Goal: Task Accomplishment & Management: Use online tool/utility

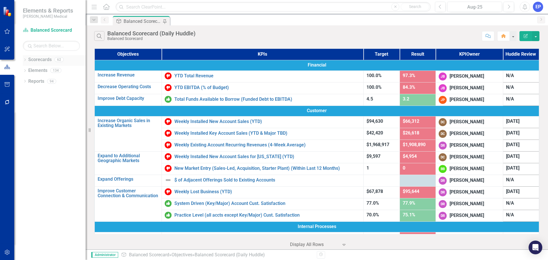
click at [25, 59] on icon "Dropdown" at bounding box center [25, 60] width 4 height 3
click at [29, 80] on icon "Dropdown" at bounding box center [28, 80] width 4 height 3
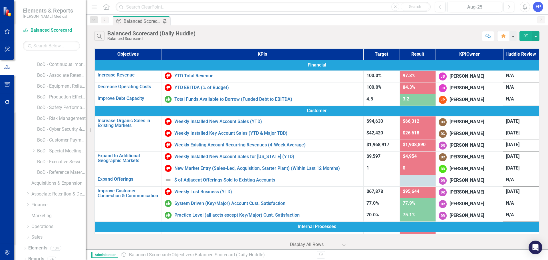
scroll to position [141, 0]
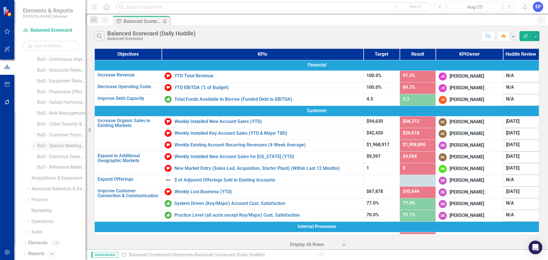
click at [34, 144] on icon "Dropdown" at bounding box center [33, 145] width 4 height 3
click at [46, 145] on link "BoD - Special Meeting Topics" at bounding box center [61, 146] width 49 height 7
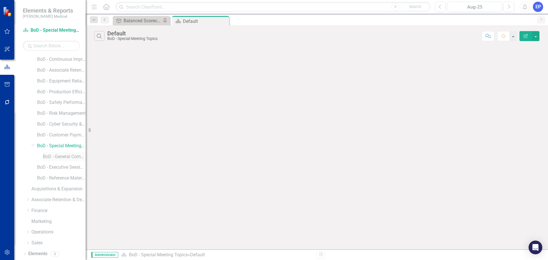
click at [46, 154] on link "BoD - General Compensation Management" at bounding box center [64, 157] width 43 height 7
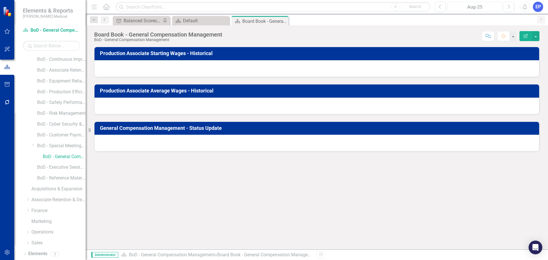
click at [459, 9] on div "Aug-25" at bounding box center [474, 7] width 51 height 7
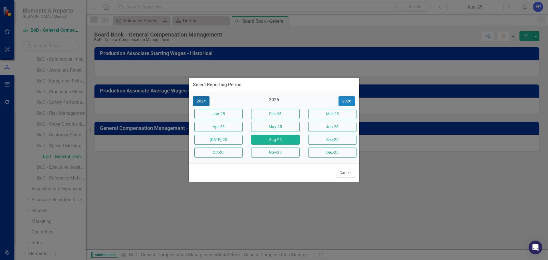
click at [206, 100] on button "2024" at bounding box center [201, 101] width 17 height 10
click at [279, 152] on button "Nov-24" at bounding box center [275, 153] width 48 height 10
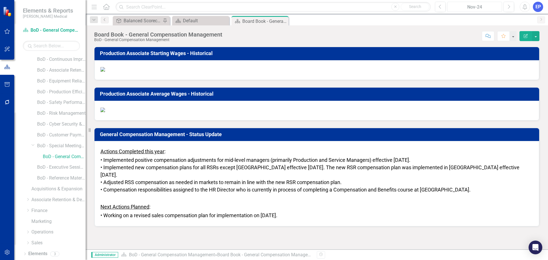
click at [459, 10] on div "Nov-24" at bounding box center [474, 7] width 51 height 7
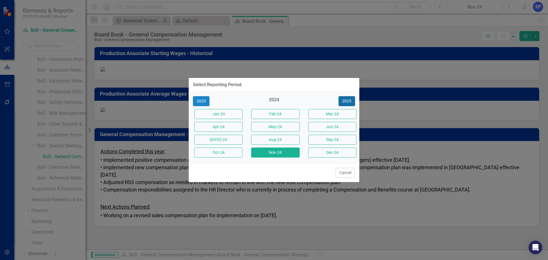
click at [348, 101] on button "2025" at bounding box center [347, 101] width 17 height 10
click at [276, 138] on button "Aug-25" at bounding box center [275, 140] width 48 height 10
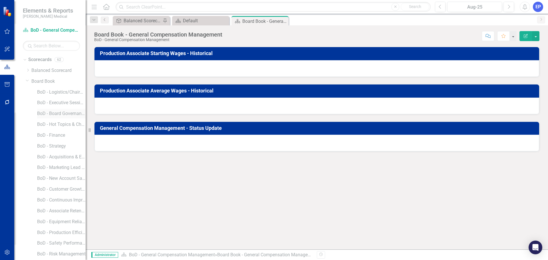
click at [54, 118] on div "BoD - Board Governance Committee Meeting" at bounding box center [61, 113] width 49 height 9
click at [62, 113] on link "BoD - Board Governance Committee Meeting" at bounding box center [61, 113] width 49 height 7
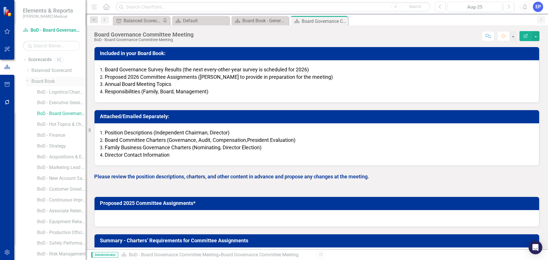
click at [26, 83] on icon "Dropdown" at bounding box center [27, 80] width 3 height 4
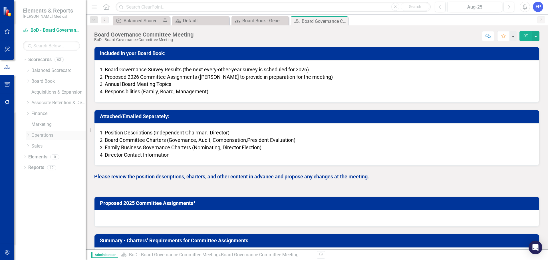
click at [28, 133] on icon "Dropdown" at bounding box center [28, 134] width 4 height 3
click at [39, 175] on link "IT" at bounding box center [61, 178] width 49 height 7
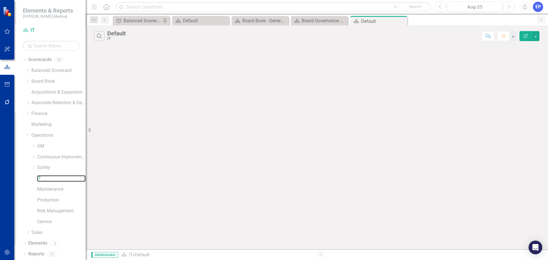
scroll to position [0, 0]
click at [33, 243] on link "Elements" at bounding box center [37, 243] width 19 height 7
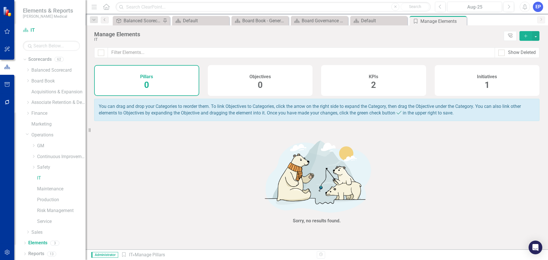
click at [375, 81] on span "2" at bounding box center [373, 85] width 5 height 10
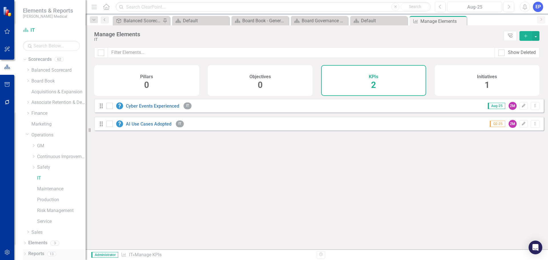
click at [35, 254] on link "Reports" at bounding box center [36, 254] width 16 height 7
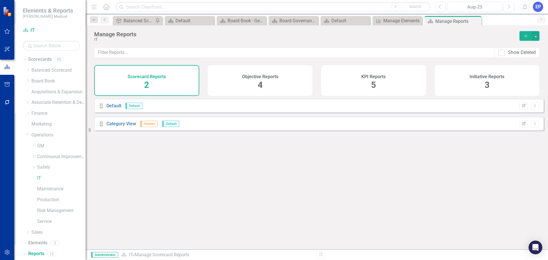
click at [377, 77] on h4 "KPI Reports" at bounding box center [373, 76] width 24 height 5
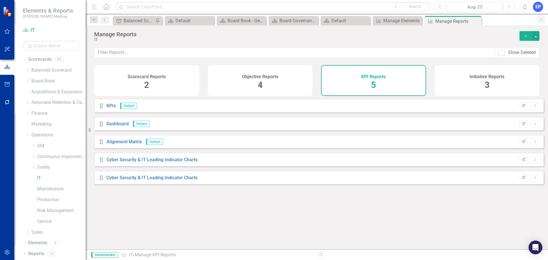
click at [524, 33] on button "Add" at bounding box center [526, 36] width 13 height 10
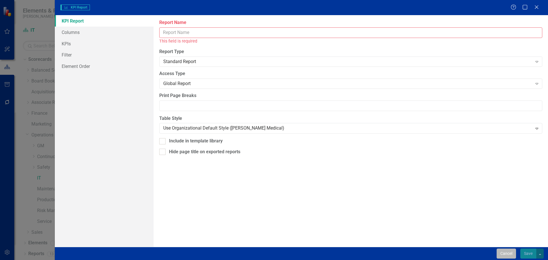
click at [497, 252] on button "Cancel" at bounding box center [506, 254] width 19 height 10
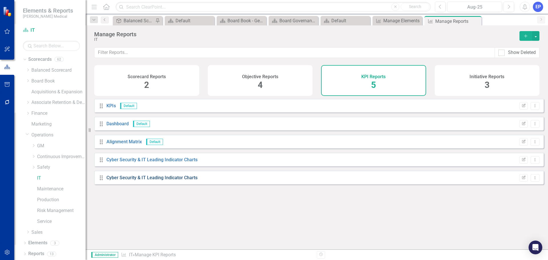
click at [178, 180] on link "Cyber Security & IT Leading Indicator Charts" at bounding box center [151, 177] width 91 height 5
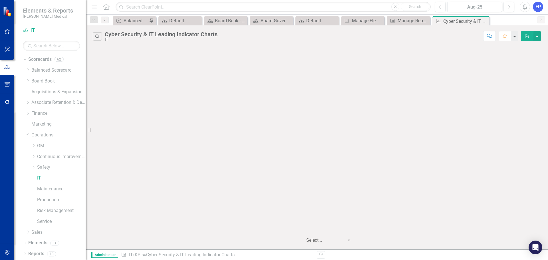
click at [160, 35] on div "Cyber Security & IT Leading Indicator Charts" at bounding box center [161, 34] width 113 height 6
copy div "Cyber Security & IT Leading Indicator Charts"
click at [484, 21] on icon "Close" at bounding box center [484, 21] width 6 height 5
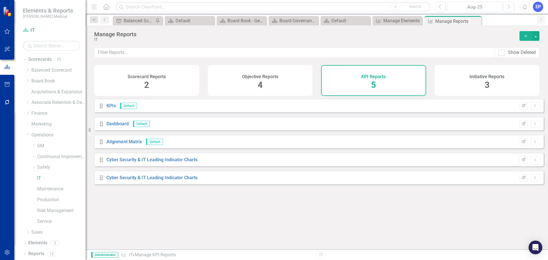
click at [377, 82] on div "KPI Reports 5" at bounding box center [373, 80] width 105 height 31
click at [526, 37] on icon "Add" at bounding box center [525, 36] width 5 height 4
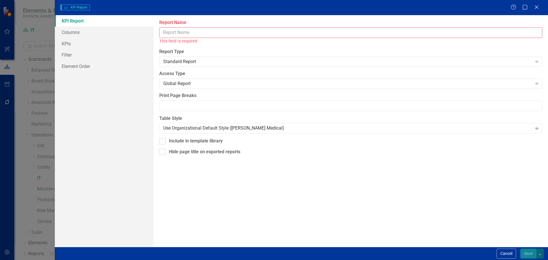
click at [256, 27] on div "Report Name This field is required" at bounding box center [350, 31] width 383 height 25
click at [216, 29] on input "Report Name" at bounding box center [350, 32] width 383 height 11
paste input "Cyber Security & IT Leading Indicator Charts"
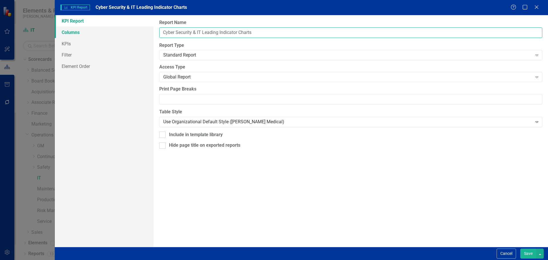
drag, startPoint x: 196, startPoint y: 31, endPoint x: 117, endPoint y: 31, distance: 78.5
click at [117, 31] on div "KPI Report Columns KPIs Filter Element Order Report Name Cyber Security & IT Le…" at bounding box center [301, 131] width 493 height 232
type input "IT Scorecard"
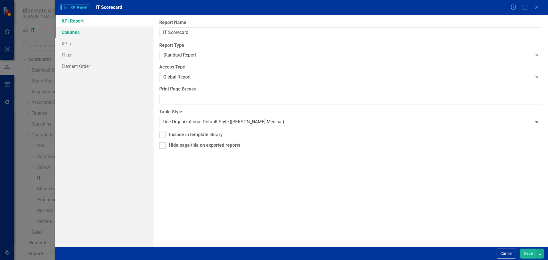
click at [106, 32] on link "Columns" at bounding box center [104, 32] width 99 height 11
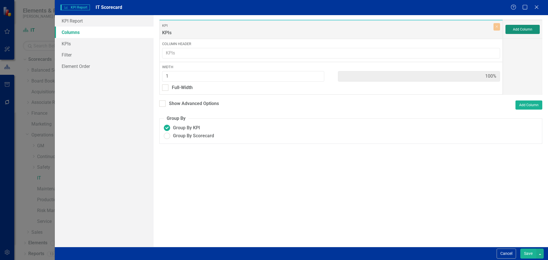
click at [522, 27] on button "Add Column" at bounding box center [523, 29] width 34 height 9
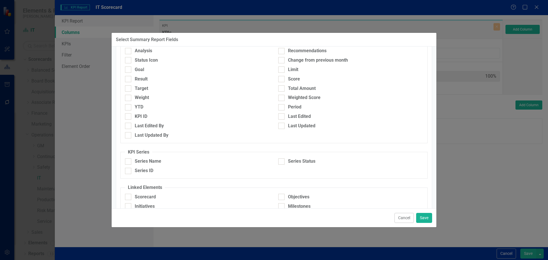
scroll to position [171, 0]
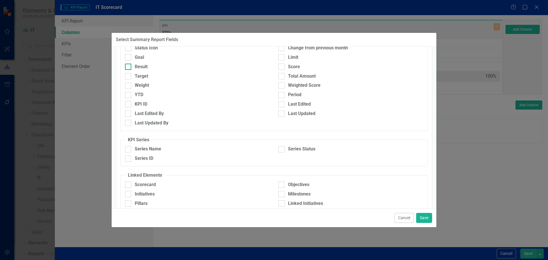
click at [137, 68] on div "Result" at bounding box center [141, 67] width 13 height 7
click at [129, 67] on input "Result" at bounding box center [127, 66] width 4 height 4
checkbox input "true"
click at [136, 80] on div "Target" at bounding box center [197, 77] width 153 height 9
click at [139, 74] on div "Target" at bounding box center [141, 76] width 13 height 7
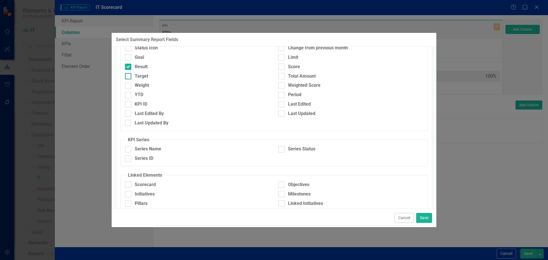
click at [146, 76] on div "Target" at bounding box center [141, 76] width 13 height 7
click at [129, 76] on input "Target" at bounding box center [127, 75] width 4 height 4
checkbox input "true"
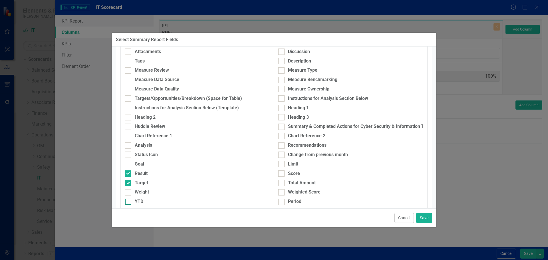
scroll to position [0, 0]
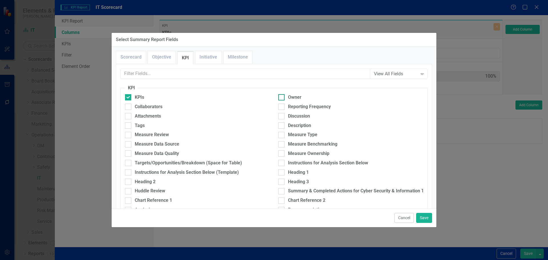
click at [282, 97] on div at bounding box center [281, 97] width 6 height 6
click at [282, 97] on input "Owner" at bounding box center [280, 96] width 4 height 4
checkbox input "true"
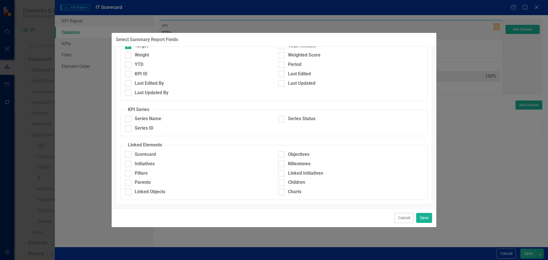
scroll to position [202, 0]
click at [423, 216] on button "Save" at bounding box center [424, 218] width 16 height 10
type input "25%"
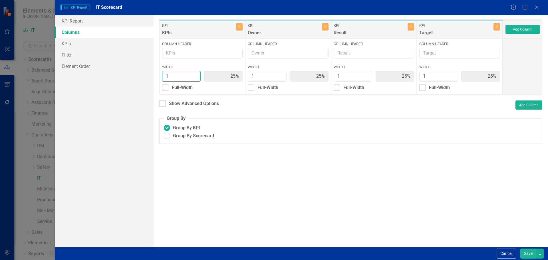
type input "2"
type input "40%"
type input "20%"
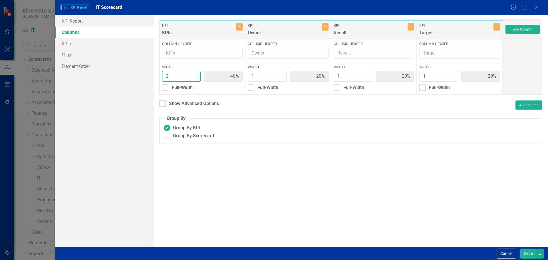
click at [196, 74] on input "2" at bounding box center [181, 76] width 39 height 11
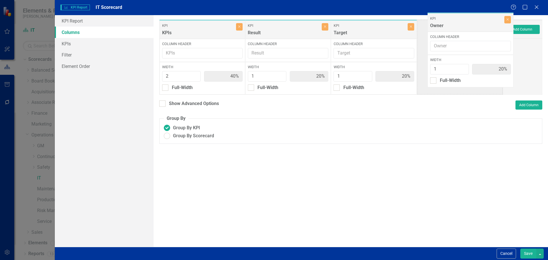
drag, startPoint x: 257, startPoint y: 35, endPoint x: 439, endPoint y: 28, distance: 182.6
click at [439, 28] on div "KPI KPIs Close Column Header Width 2 40% Full-Width KPI Owner Close Column Head…" at bounding box center [331, 56] width 344 height 75
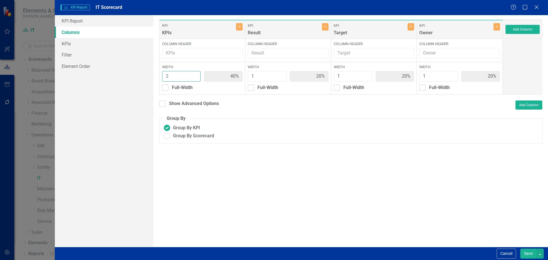
type input "3"
type input "50%"
type input "17%"
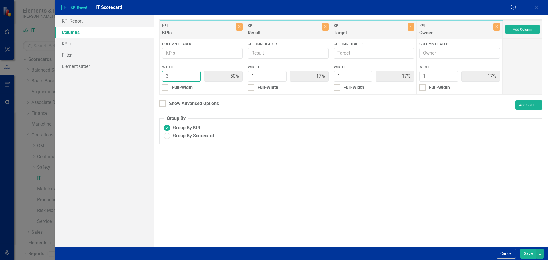
type input "3"
click at [195, 75] on input "3" at bounding box center [181, 76] width 39 height 11
click at [163, 103] on input "Show Advanced Options" at bounding box center [161, 102] width 4 height 4
checkbox input "true"
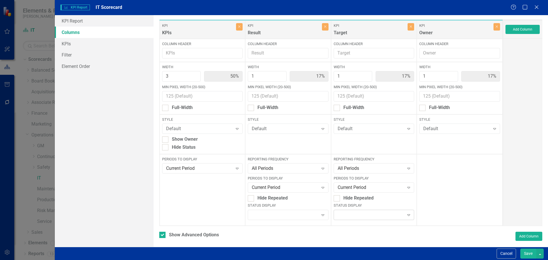
click at [354, 214] on div at bounding box center [369, 214] width 69 height 1
click at [354, 188] on div "Color" at bounding box center [372, 186] width 71 height 7
click at [365, 214] on div "Color" at bounding box center [371, 215] width 67 height 7
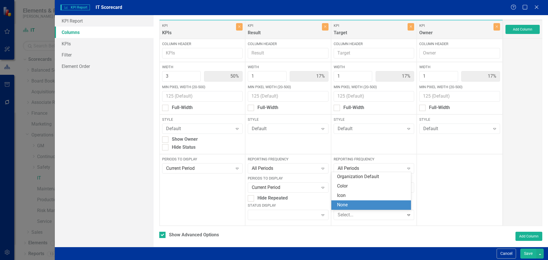
click at [359, 205] on div "None" at bounding box center [372, 205] width 71 height 7
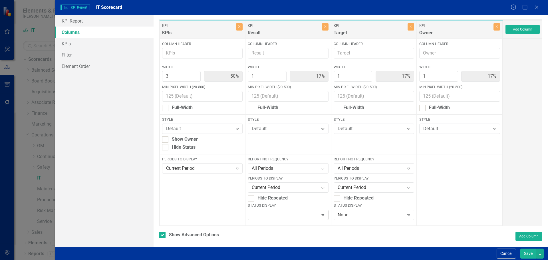
click at [303, 212] on div "Expand" at bounding box center [288, 215] width 81 height 10
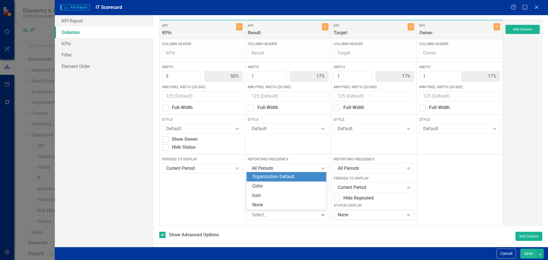
click at [351, 218] on div "None" at bounding box center [371, 215] width 67 height 7
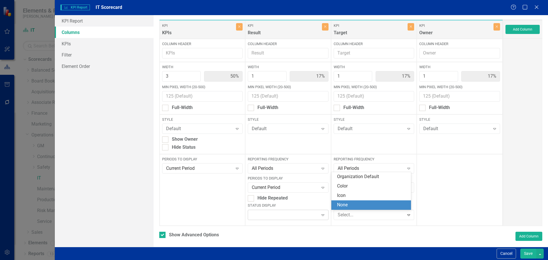
click at [299, 215] on div at bounding box center [283, 214] width 69 height 1
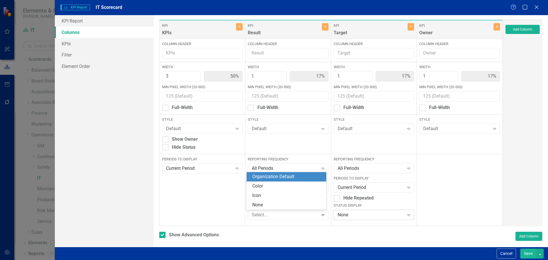
click at [346, 217] on div "None" at bounding box center [371, 215] width 67 height 7
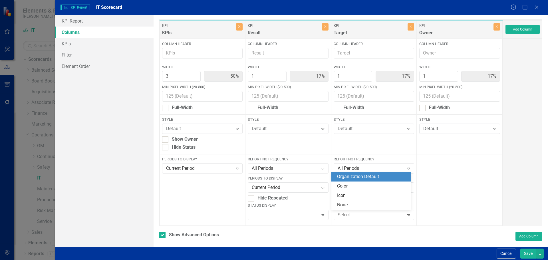
click at [346, 175] on div "Organization Default" at bounding box center [372, 177] width 71 height 7
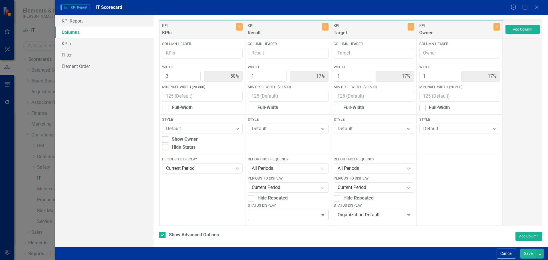
click at [268, 215] on div at bounding box center [283, 214] width 69 height 1
click at [501, 252] on button "Cancel" at bounding box center [506, 254] width 19 height 10
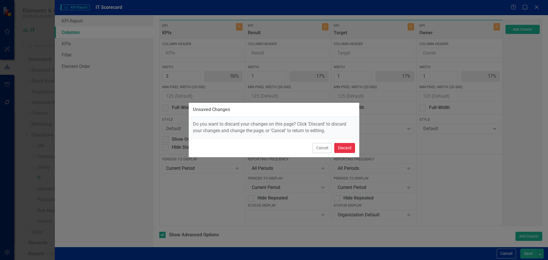
click at [349, 150] on button "Discard" at bounding box center [344, 148] width 21 height 10
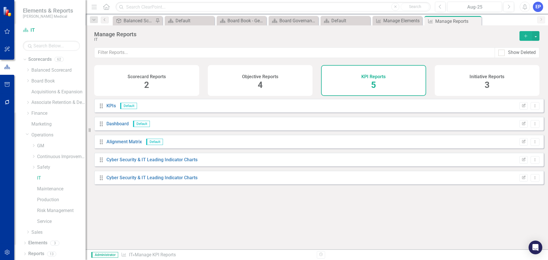
click at [526, 32] on button "Add" at bounding box center [526, 36] width 13 height 10
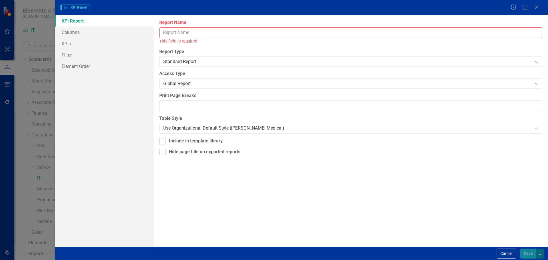
click at [318, 35] on input "Report Name" at bounding box center [350, 32] width 383 height 11
paste input "Cyber Security & IT Leading Indicator Charts"
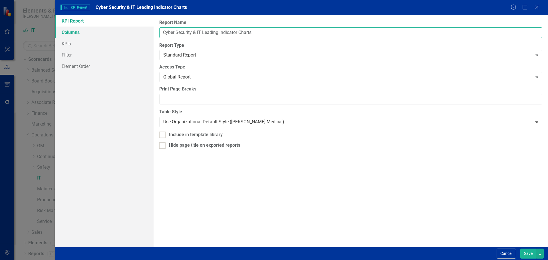
drag, startPoint x: 198, startPoint y: 32, endPoint x: 115, endPoint y: 34, distance: 82.2
click at [115, 34] on div "KPI Report Columns KPIs Filter Element Order Report Name Cyber Security & IT Le…" at bounding box center [301, 131] width 493 height 232
type input "IT Scorecard"
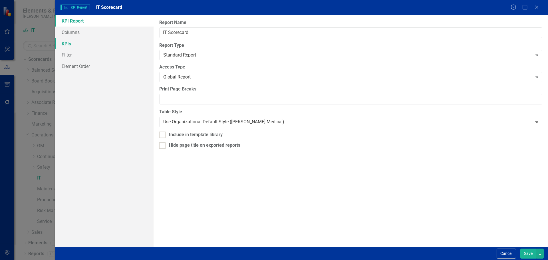
click at [71, 42] on link "KPIs" at bounding box center [104, 43] width 99 height 11
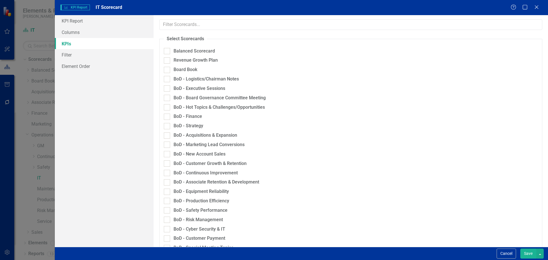
checkbox input "true"
click at [72, 33] on link "Columns" at bounding box center [104, 32] width 99 height 11
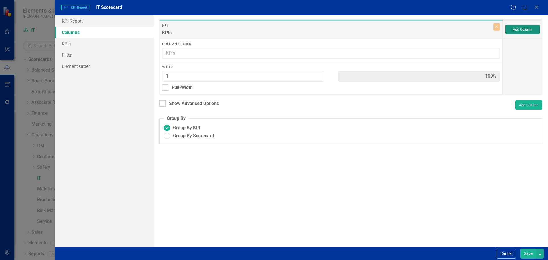
click at [517, 32] on button "Add Column" at bounding box center [523, 29] width 34 height 9
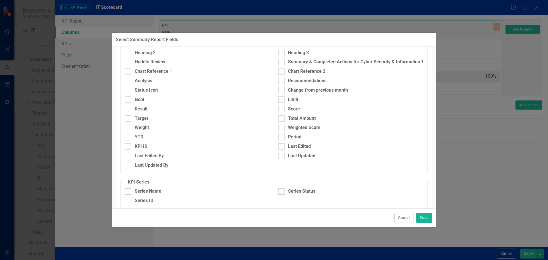
scroll to position [143, 0]
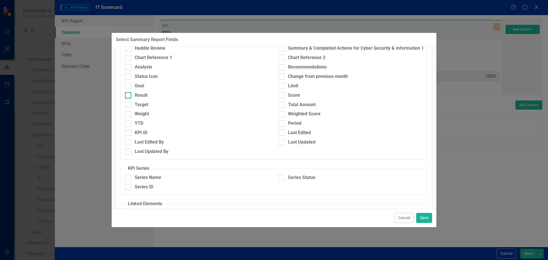
click at [128, 97] on div at bounding box center [128, 95] width 6 height 6
click at [128, 96] on input "Result" at bounding box center [127, 94] width 4 height 4
checkbox input "true"
click at [128, 106] on div at bounding box center [128, 105] width 6 height 6
click at [128, 105] on input "Target" at bounding box center [127, 104] width 4 height 4
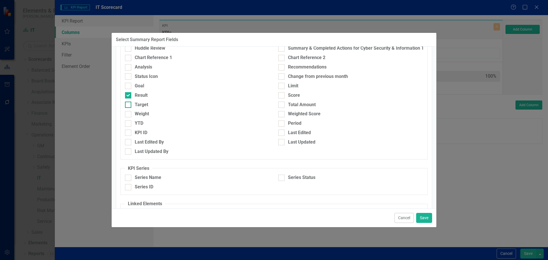
checkbox input "true"
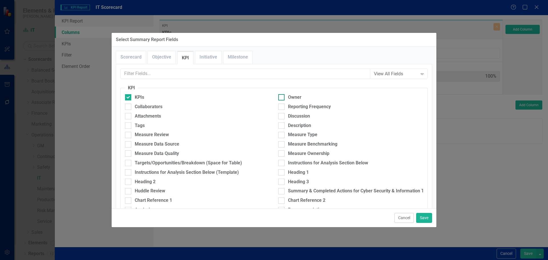
click at [285, 95] on div "Owner" at bounding box center [350, 97] width 145 height 7
click at [282, 95] on input "Owner" at bounding box center [280, 96] width 4 height 4
checkbox input "true"
click at [423, 217] on button "Save" at bounding box center [424, 218] width 16 height 10
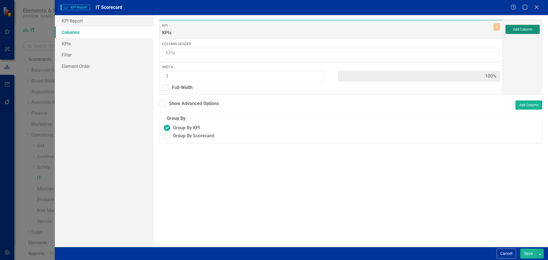
type input "25%"
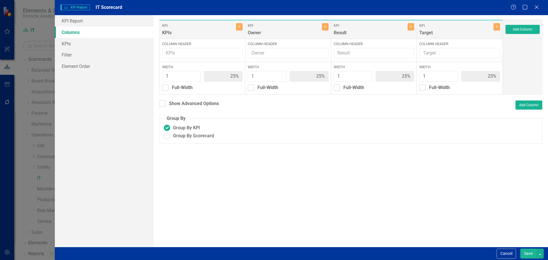
click at [277, 29] on div "KPI Owner" at bounding box center [285, 29] width 74 height 13
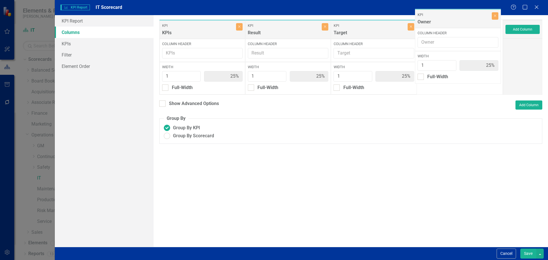
drag, startPoint x: 277, startPoint y: 29, endPoint x: 449, endPoint y: 19, distance: 172.2
click at [449, 19] on div "To add columns to your report, click on the "Select Columns" button below. All …" at bounding box center [351, 131] width 395 height 232
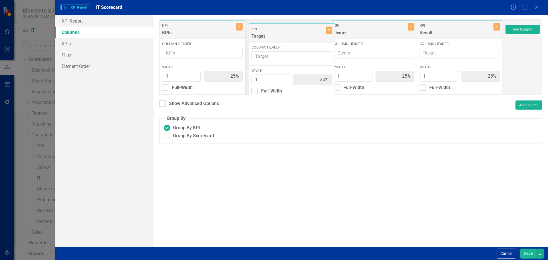
drag, startPoint x: 428, startPoint y: 35, endPoint x: 260, endPoint y: 39, distance: 167.9
click at [260, 39] on div "KPI KPIs Close Column Header Width 1 25% Full-Width KPI Owner Close Column Head…" at bounding box center [331, 56] width 344 height 75
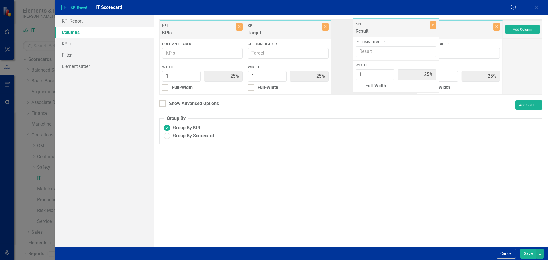
drag, startPoint x: 436, startPoint y: 31, endPoint x: 373, endPoint y: 30, distance: 63.7
click at [373, 30] on div "KPI KPIs Close Column Header Width 1 25% Full-Width KPI Target Close Column Hea…" at bounding box center [331, 56] width 344 height 75
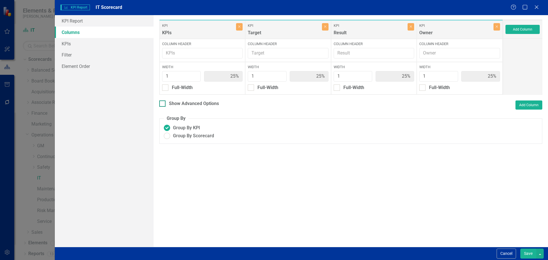
click at [186, 106] on div "Show Advanced Options" at bounding box center [194, 103] width 50 height 7
click at [163, 104] on input "Show Advanced Options" at bounding box center [161, 102] width 4 height 4
checkbox input "true"
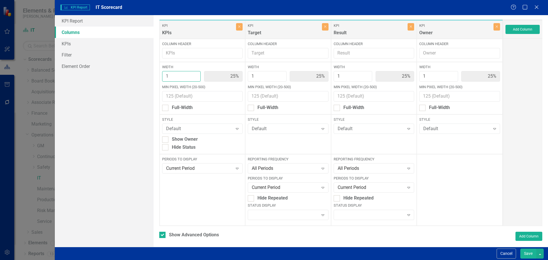
type input "2"
type input "40%"
type input "20%"
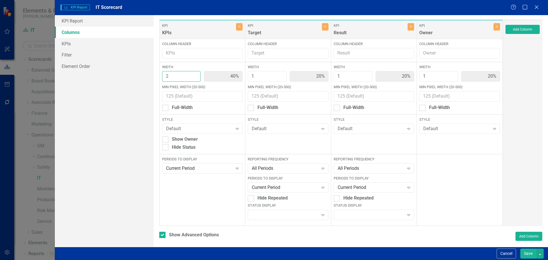
click at [193, 74] on input "2" at bounding box center [181, 76] width 39 height 11
type input "3"
type input "50%"
type input "17%"
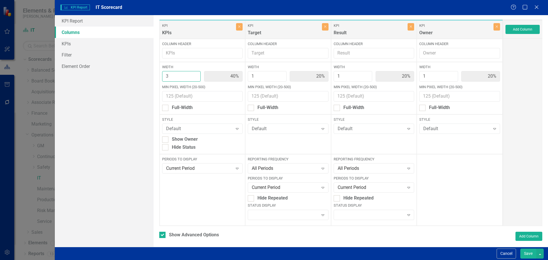
type input "17%"
type input "3"
click at [193, 74] on input "3" at bounding box center [181, 76] width 39 height 11
click at [344, 212] on div "Expand" at bounding box center [374, 215] width 81 height 10
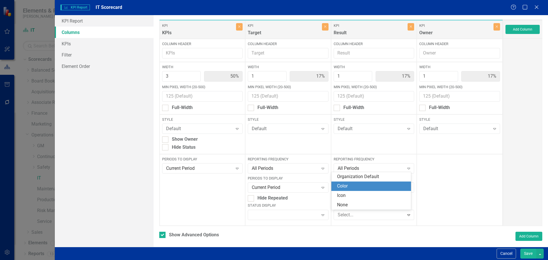
click at [347, 190] on div "Color" at bounding box center [371, 186] width 80 height 9
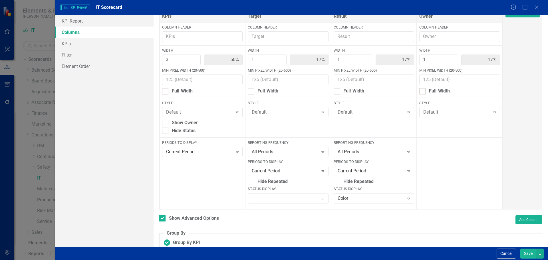
scroll to position [33, 0]
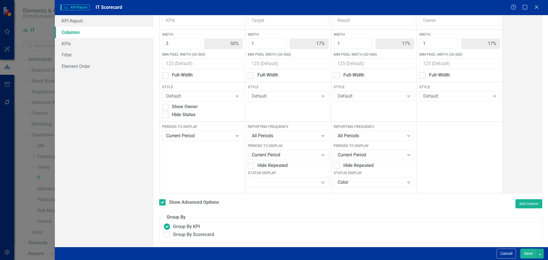
click at [527, 252] on button "Save" at bounding box center [528, 254] width 16 height 10
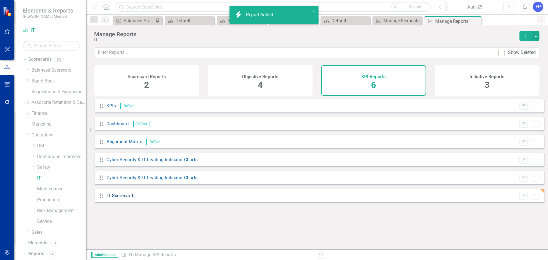
click at [128, 198] on link "IT Scorecard" at bounding box center [119, 195] width 27 height 5
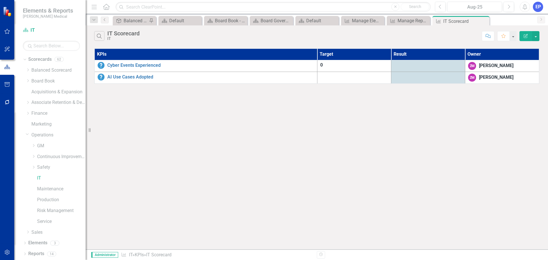
click at [528, 34] on icon "Edit Report" at bounding box center [525, 36] width 5 height 4
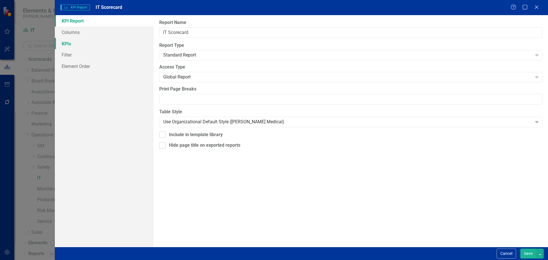
click at [109, 42] on link "KPIs" at bounding box center [104, 43] width 99 height 11
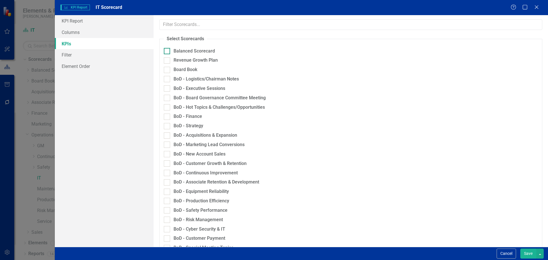
click at [176, 53] on div "Balanced Scorecard" at bounding box center [194, 51] width 41 height 7
click at [168, 52] on input "Balanced Scorecard" at bounding box center [166, 50] width 4 height 4
checkbox input "true"
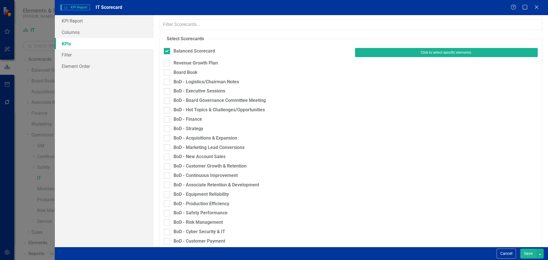
click at [379, 55] on button "Click to select specific elements." at bounding box center [446, 52] width 183 height 9
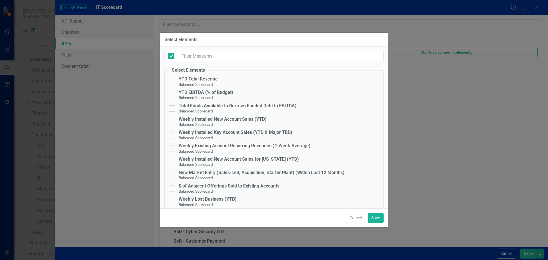
checkbox input "false"
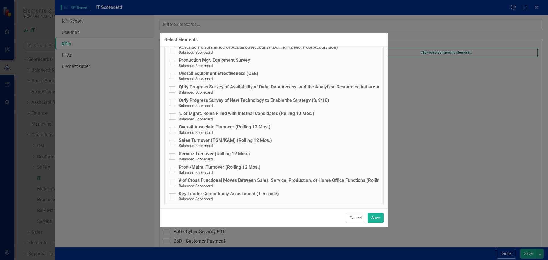
scroll to position [327, 0]
click at [227, 98] on div "Qtrly Progress Survey of New Technology to Enable the Strategy (% 9/10)" at bounding box center [254, 99] width 150 height 5
click at [173, 99] on input "Qtrly Progress Survey of New Technology to Enable the Strategy (% 9/10) Balance…" at bounding box center [171, 101] width 4 height 4
checkbox input "true"
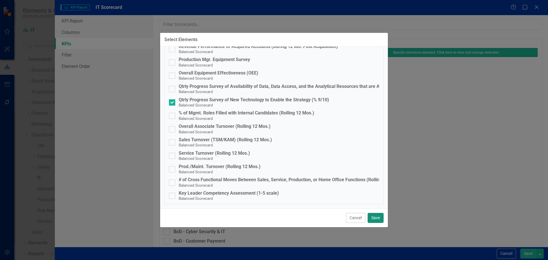
click at [377, 219] on button "Save" at bounding box center [376, 218] width 16 height 10
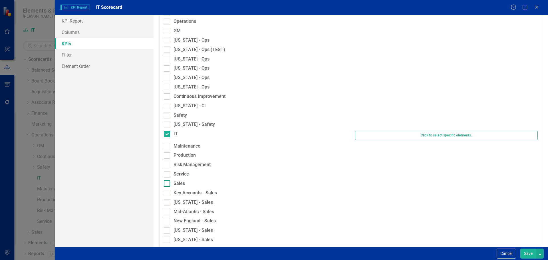
scroll to position [392, 0]
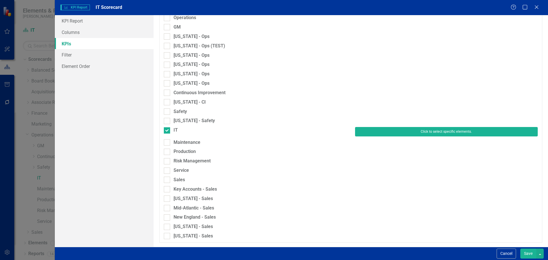
click at [362, 133] on button "Click to select specific elements." at bounding box center [446, 131] width 183 height 9
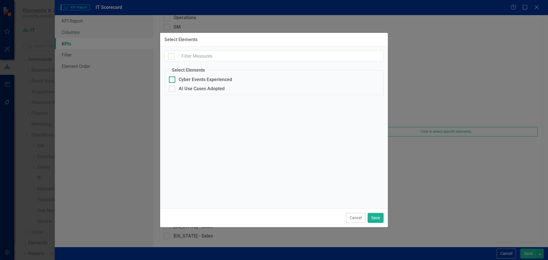
click at [214, 79] on div "Cyber Events Experienced" at bounding box center [205, 79] width 53 height 5
click at [173, 79] on input "Cyber Events Experienced" at bounding box center [171, 79] width 4 height 4
checkbox input "true"
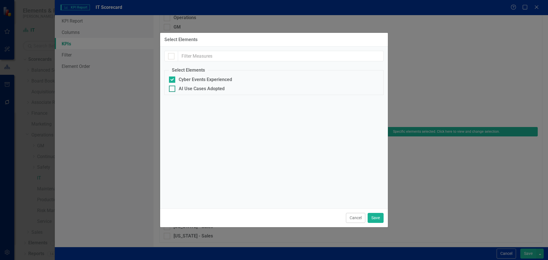
click at [214, 89] on div "AI Use Cases Adopted" at bounding box center [202, 88] width 46 height 5
click at [173, 89] on input "AI Use Cases Adopted" at bounding box center [171, 88] width 4 height 4
checkbox input "true"
click at [373, 218] on button "Save" at bounding box center [376, 218] width 16 height 10
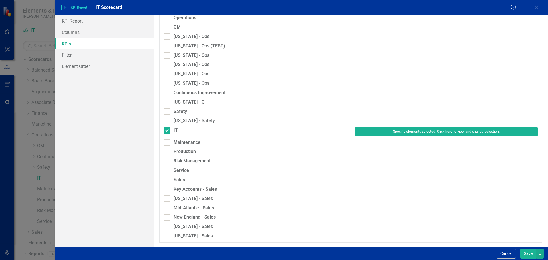
click at [527, 257] on button "Save" at bounding box center [528, 254] width 16 height 10
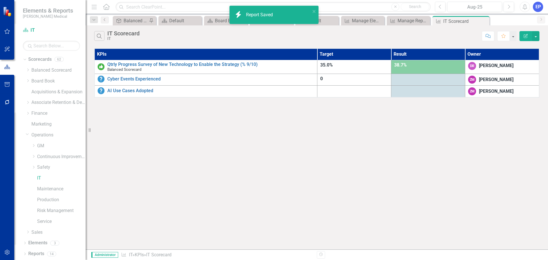
click at [524, 35] on icon "Edit Report" at bounding box center [525, 36] width 5 height 4
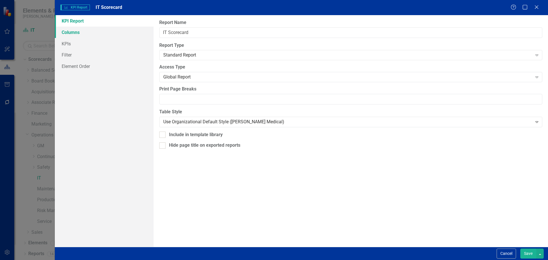
click at [93, 33] on link "Columns" at bounding box center [104, 32] width 99 height 11
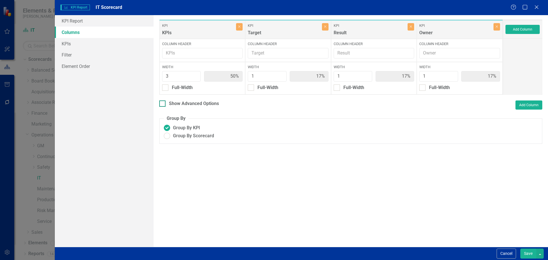
click at [194, 106] on div "Show Advanced Options" at bounding box center [194, 103] width 50 height 7
click at [163, 104] on input "Show Advanced Options" at bounding box center [161, 102] width 4 height 4
checkbox input "true"
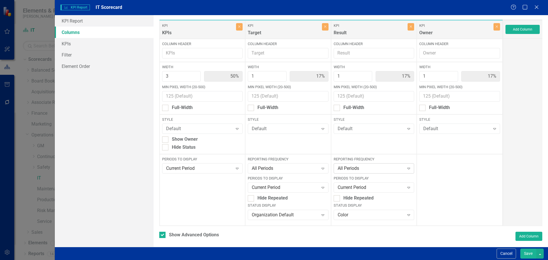
click at [347, 167] on div "All Periods" at bounding box center [371, 168] width 67 height 7
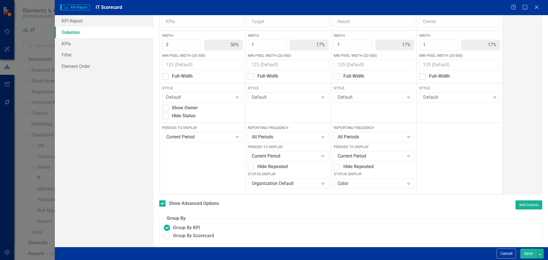
scroll to position [33, 0]
click at [344, 152] on div "Current Period" at bounding box center [371, 155] width 67 height 7
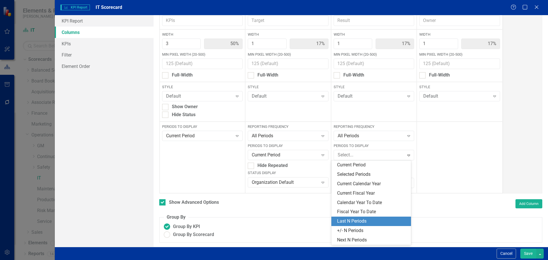
click at [343, 222] on div "Last N Periods" at bounding box center [372, 221] width 71 height 7
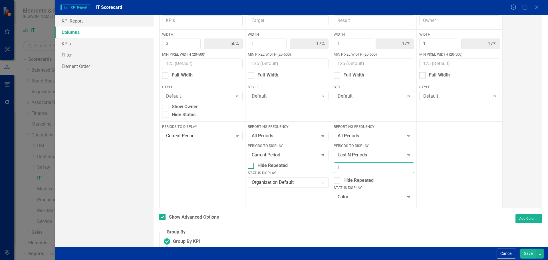
drag, startPoint x: 347, startPoint y: 166, endPoint x: 271, endPoint y: 167, distance: 75.4
click at [272, 167] on div "KPI KPIs Close Column Header Width 3 50% Min Pixel Width (20-500) Full-Width St…" at bounding box center [331, 98] width 344 height 222
type input "3"
click at [523, 254] on button "Save" at bounding box center [528, 254] width 16 height 10
checkbox input "false"
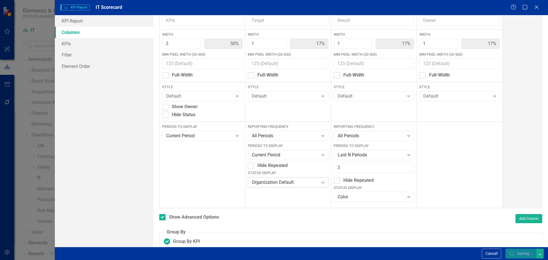
radio input "true"
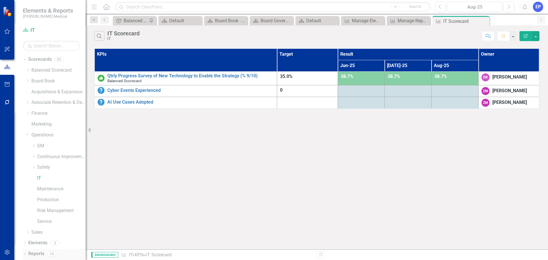
click at [35, 254] on link "Reports" at bounding box center [36, 254] width 16 height 7
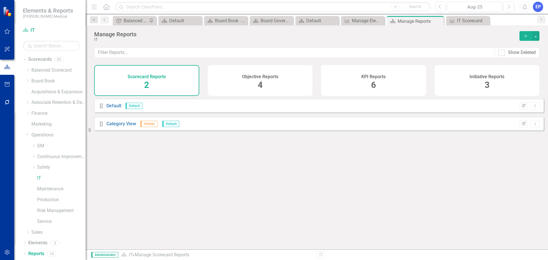
click at [373, 77] on h4 "KPI Reports" at bounding box center [373, 76] width 24 height 5
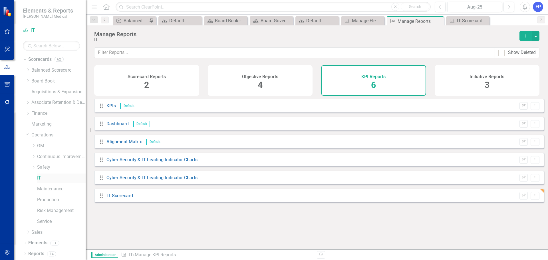
click at [40, 175] on div "IT" at bounding box center [61, 178] width 49 height 9
click at [41, 177] on link "IT" at bounding box center [61, 178] width 49 height 7
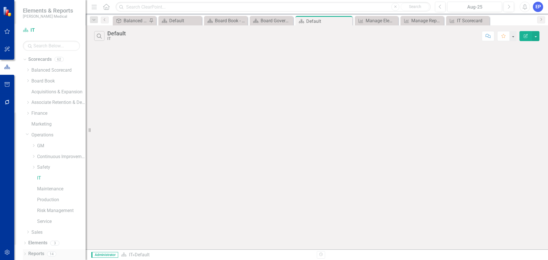
click at [25, 254] on icon "Dropdown" at bounding box center [25, 254] width 4 height 3
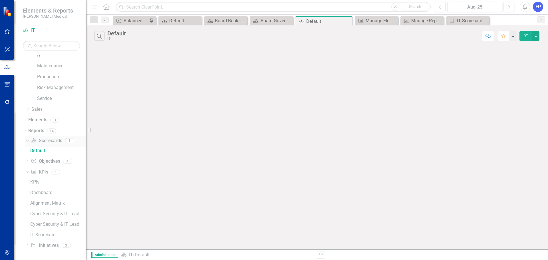
click at [42, 140] on link "Scorecard Scorecards" at bounding box center [46, 141] width 31 height 7
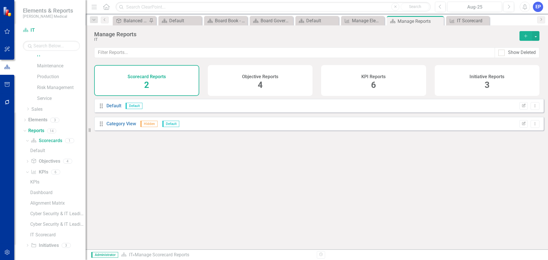
click at [164, 77] on h4 "Scorecard Reports" at bounding box center [147, 76] width 38 height 5
click at [524, 34] on icon "Add" at bounding box center [525, 36] width 5 height 4
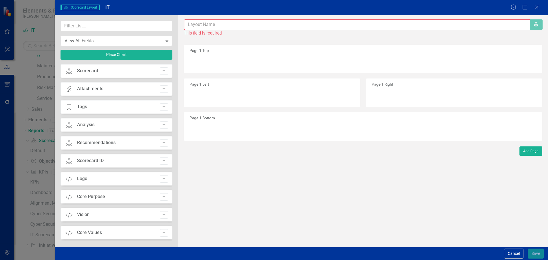
click at [290, 21] on input "text" at bounding box center [357, 24] width 346 height 11
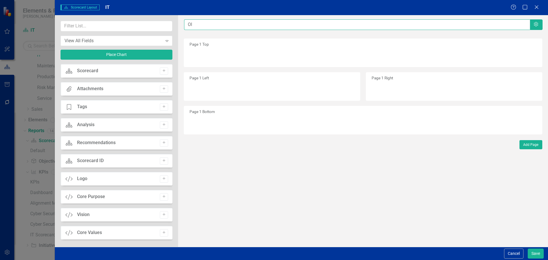
type input "O"
type input "IT Overview Dasboard"
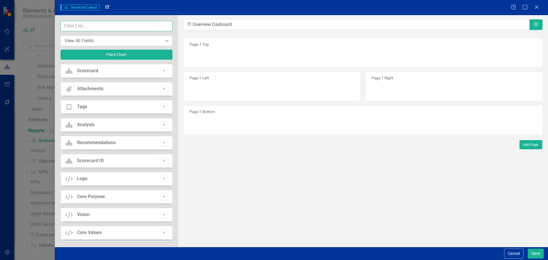
click at [116, 27] on input "text" at bounding box center [117, 26] width 112 height 11
type input "c"
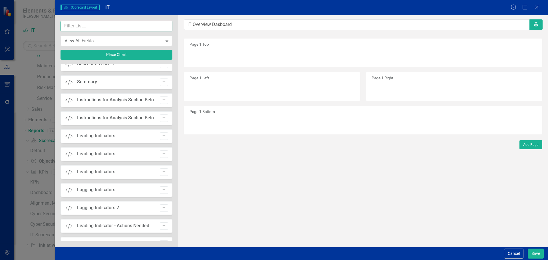
scroll to position [628, 0]
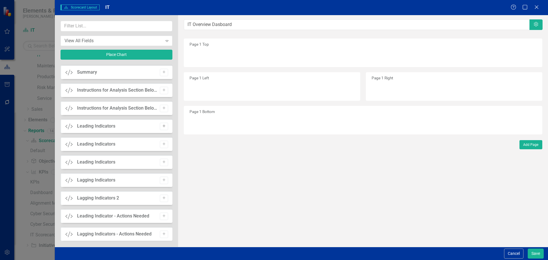
click at [160, 128] on button "Add" at bounding box center [164, 126] width 8 height 7
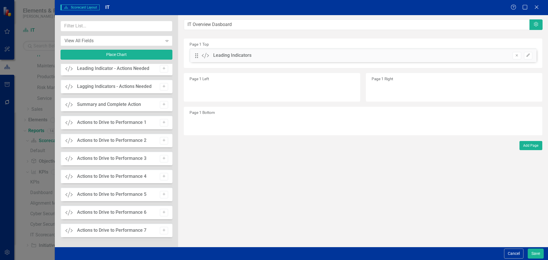
scroll to position [771, 0]
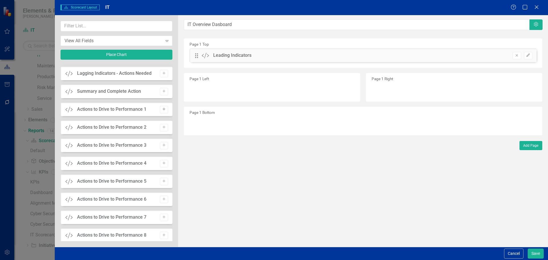
click at [163, 109] on icon "Add" at bounding box center [164, 109] width 4 height 3
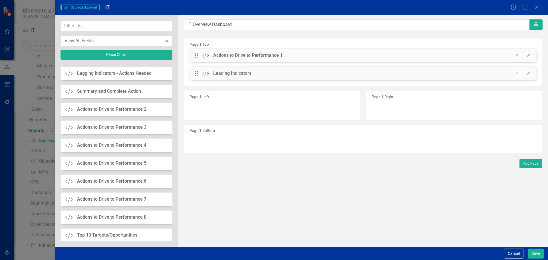
click at [516, 56] on icon "Remove" at bounding box center [517, 55] width 4 height 3
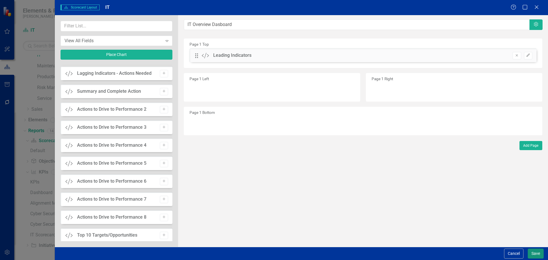
click at [538, 252] on button "Save" at bounding box center [536, 254] width 16 height 10
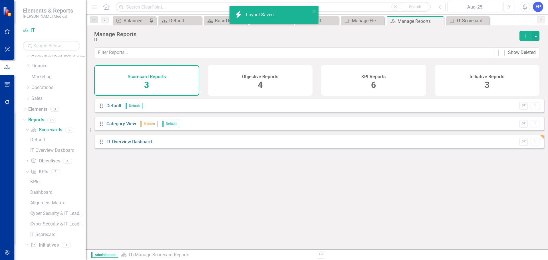
scroll to position [48, 0]
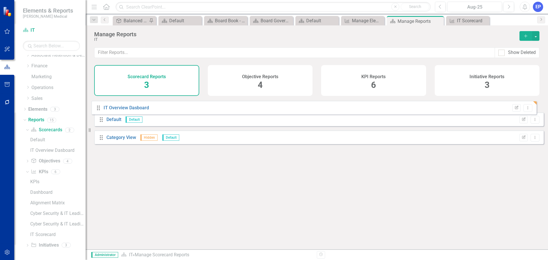
drag, startPoint x: 102, startPoint y: 145, endPoint x: 99, endPoint y: 105, distance: 40.3
click at [99, 105] on div "Drag Default Default Edit Report Dropdown Menu Drag Category View Hidden Defaul…" at bounding box center [319, 124] width 450 height 50
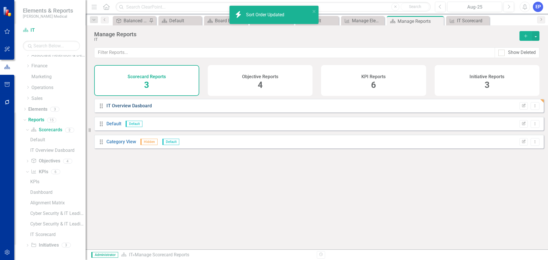
click at [116, 108] on link "IT Overview Dasboard" at bounding box center [128, 105] width 45 height 5
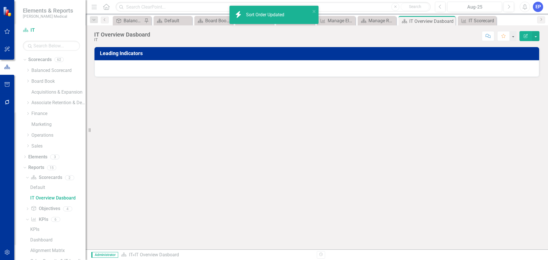
click at [197, 61] on div at bounding box center [316, 68] width 445 height 17
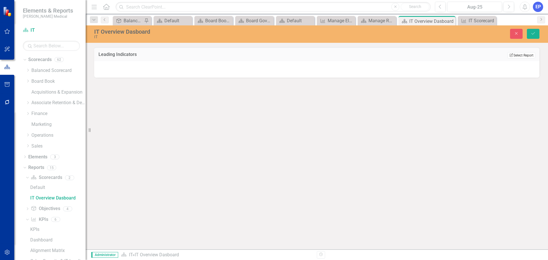
click at [514, 53] on button "Edit Report Select Report" at bounding box center [522, 55] width 28 height 6
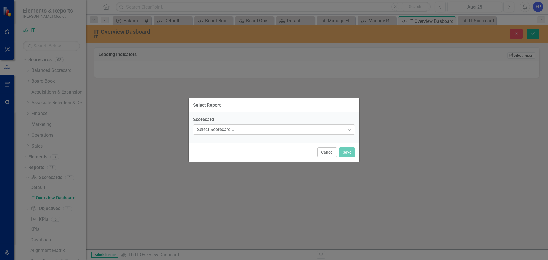
click at [255, 126] on div "Select Scorecard..." at bounding box center [271, 129] width 148 height 7
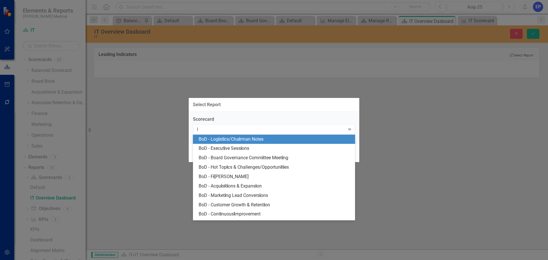
type input "it"
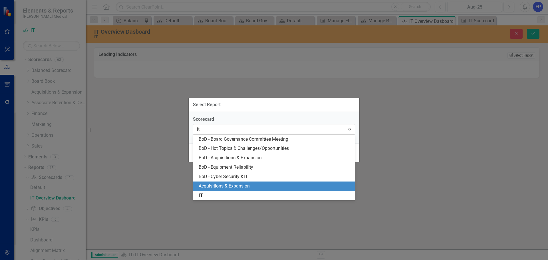
click at [216, 192] on div "IT" at bounding box center [275, 195] width 153 height 7
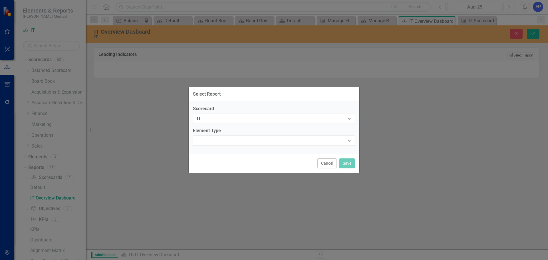
click at [261, 140] on div at bounding box center [269, 140] width 150 height 1
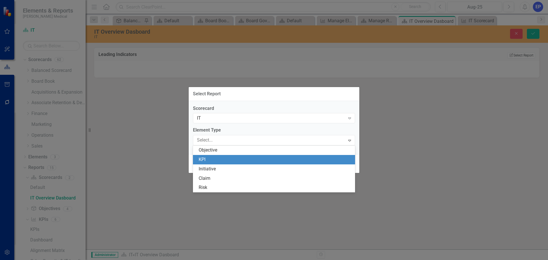
click at [248, 160] on div "KPI" at bounding box center [275, 159] width 153 height 7
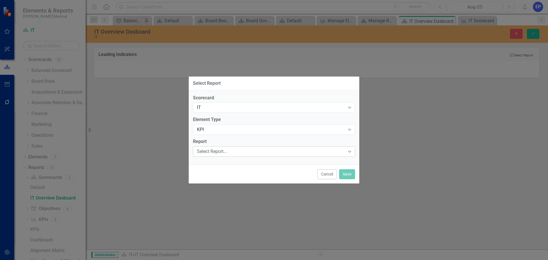
click at [240, 154] on div "Select Report..." at bounding box center [271, 151] width 148 height 7
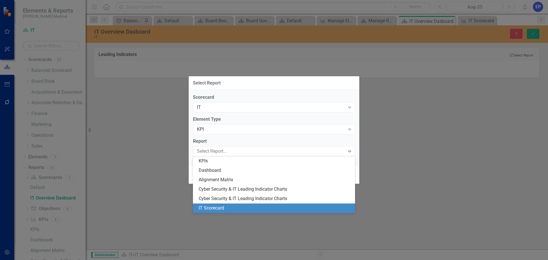
click at [236, 205] on div "IT Scorecard" at bounding box center [275, 208] width 153 height 7
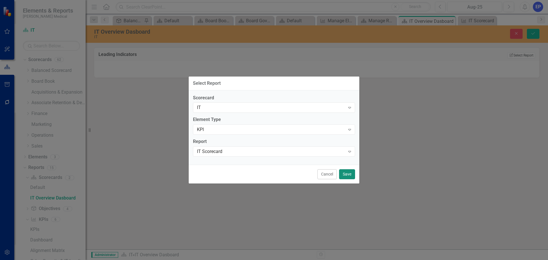
click at [345, 174] on button "Save" at bounding box center [347, 174] width 16 height 10
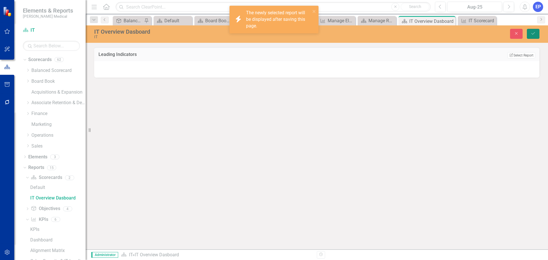
click at [536, 32] on button "Save" at bounding box center [533, 34] width 13 height 10
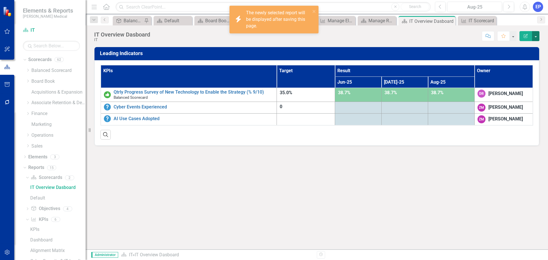
click at [536, 34] on button "button" at bounding box center [535, 36] width 7 height 10
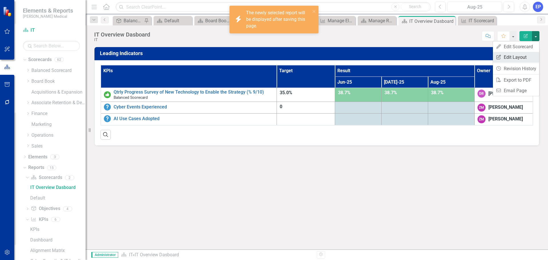
click at [519, 55] on link "Edit Report Edit Layout" at bounding box center [516, 57] width 46 height 11
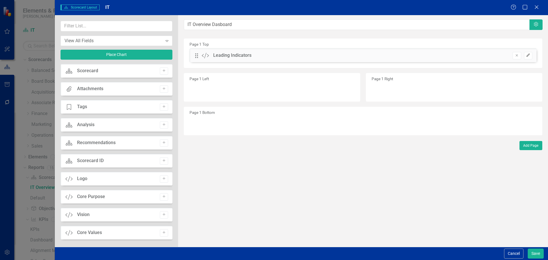
click at [528, 56] on icon "Edit" at bounding box center [528, 55] width 4 height 3
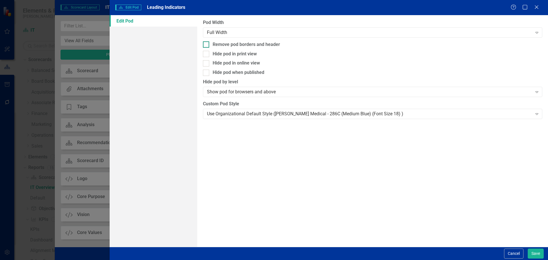
click at [261, 46] on div "Remove pod borders and header" at bounding box center [246, 44] width 67 height 7
click at [207, 45] on input "Remove pod borders and header" at bounding box center [205, 43] width 4 height 4
checkbox input "true"
click at [271, 115] on div "Use Organizational Default Style ([PERSON_NAME] Medical - 286C (Medium Blue) (F…" at bounding box center [369, 113] width 325 height 7
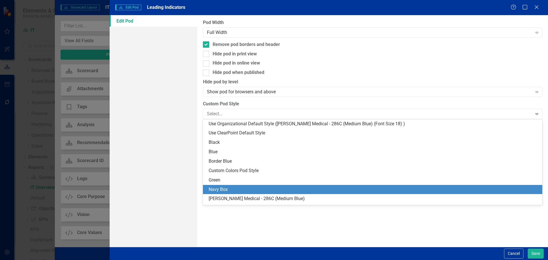
click at [255, 190] on div "Navy Box" at bounding box center [374, 189] width 330 height 7
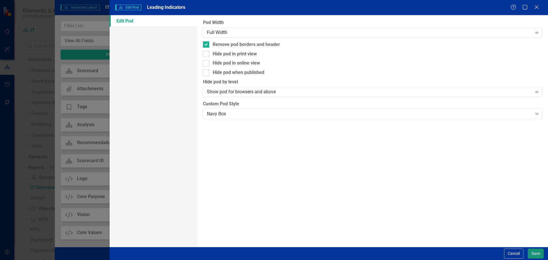
click at [537, 252] on button "Save" at bounding box center [536, 254] width 16 height 10
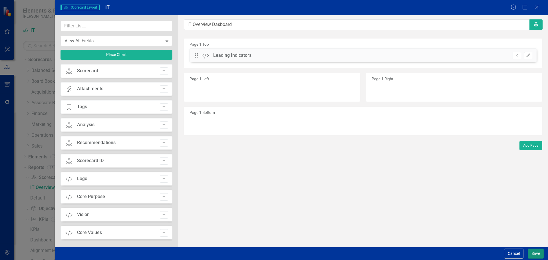
click at [533, 250] on button "Save" at bounding box center [536, 254] width 16 height 10
